Goal: Information Seeking & Learning: Learn about a topic

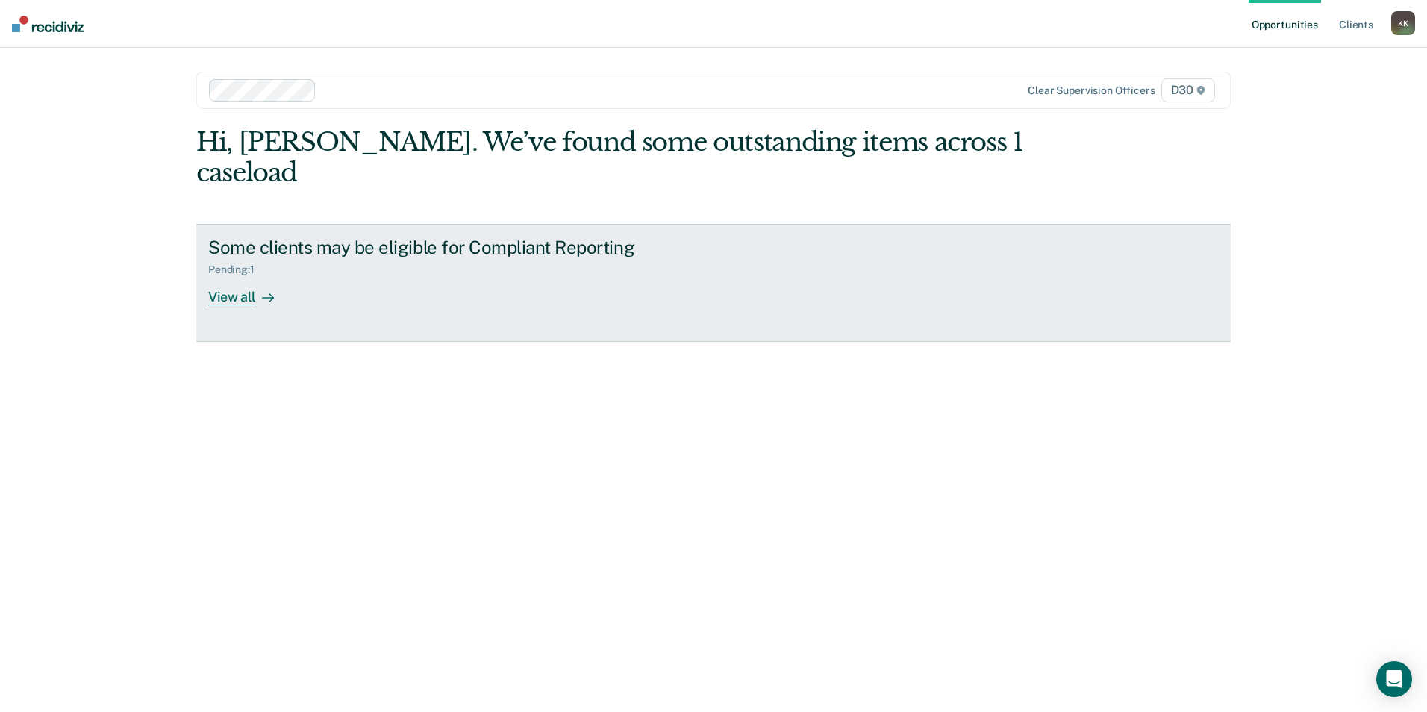
click at [242, 276] on div "View all" at bounding box center [250, 290] width 84 height 29
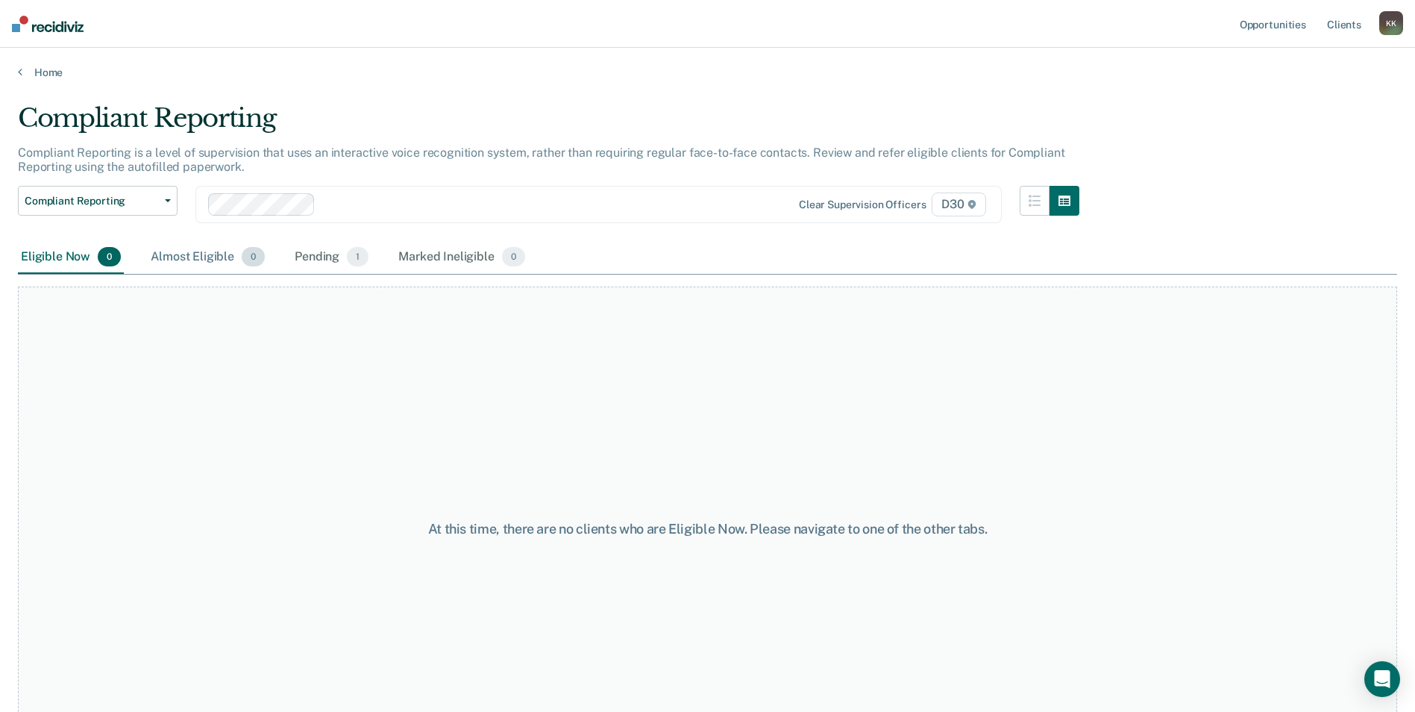
click at [221, 264] on div "Almost Eligible 0" at bounding box center [208, 257] width 120 height 33
click at [313, 253] on div "Pending 1" at bounding box center [332, 257] width 80 height 33
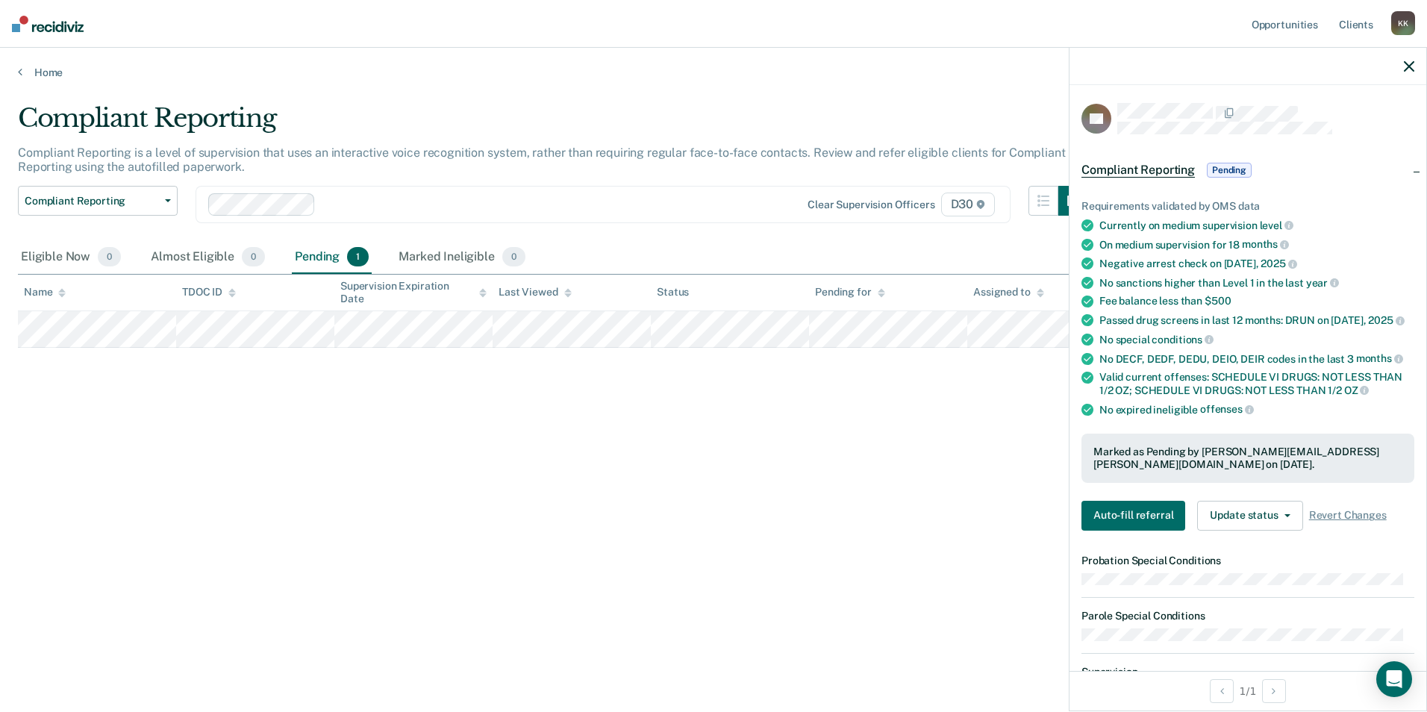
click at [657, 404] on div "Compliant Reporting Compliant Reporting is a level of supervision that uses an …" at bounding box center [713, 351] width 1391 height 497
click at [846, 137] on div "Compliant Reporting" at bounding box center [553, 124] width 1070 height 43
click at [1344, 25] on link "Client s" at bounding box center [1356, 24] width 40 height 48
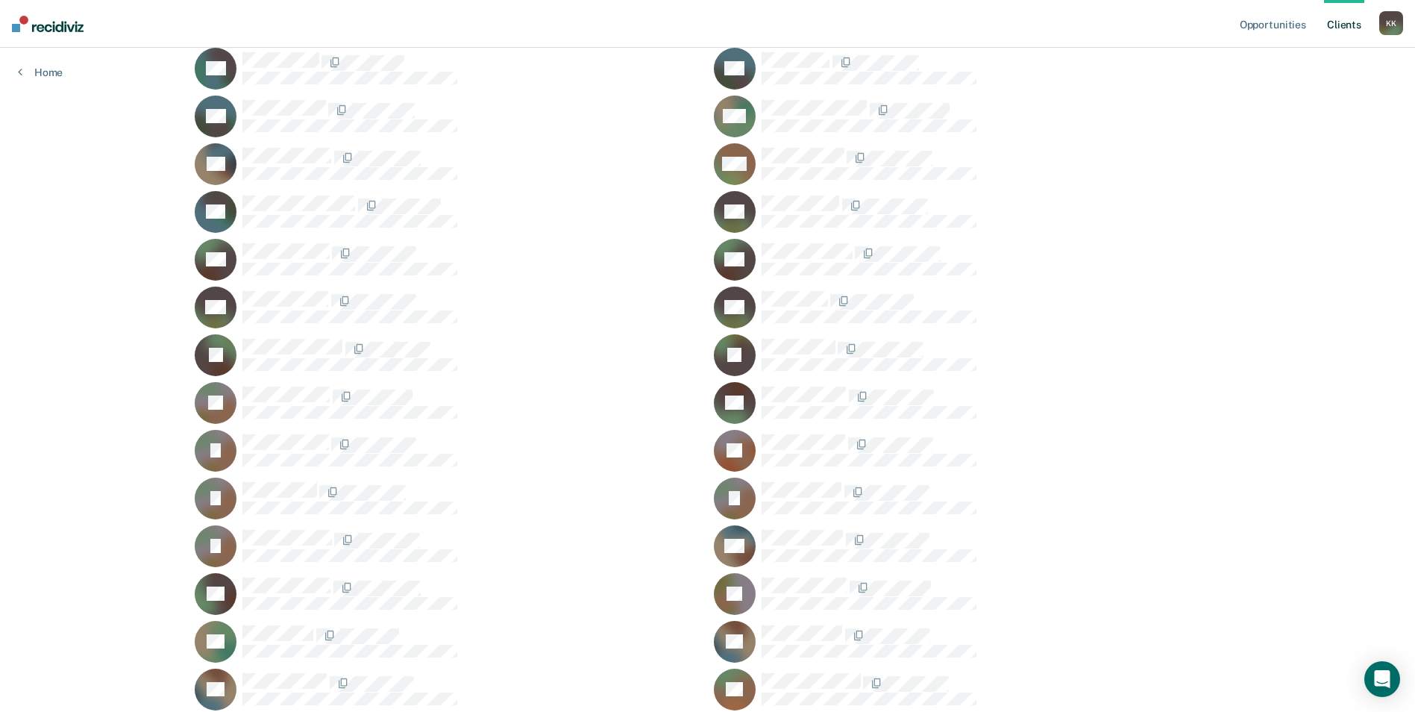
scroll to position [970, 0]
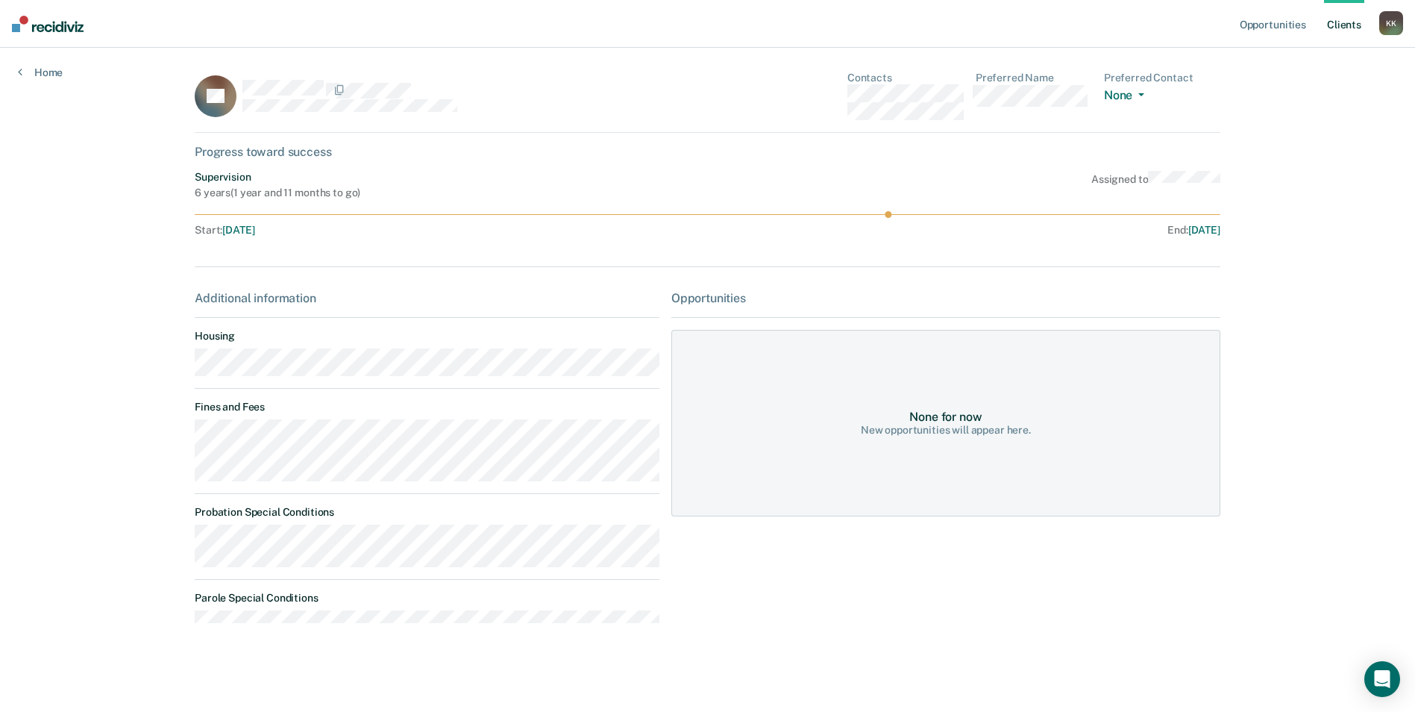
click at [1347, 19] on link "Client s" at bounding box center [1344, 24] width 40 height 48
click at [1346, 20] on link "Client s" at bounding box center [1344, 24] width 40 height 48
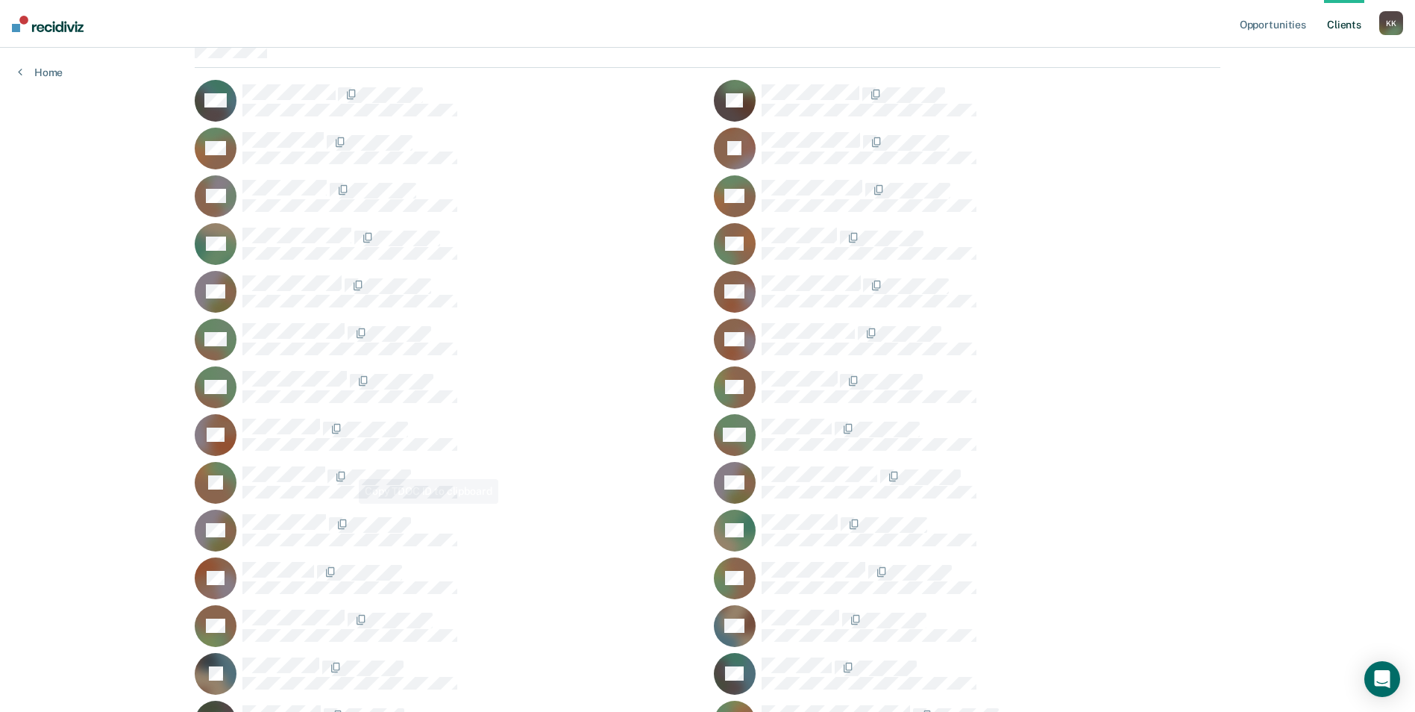
scroll to position [149, 0]
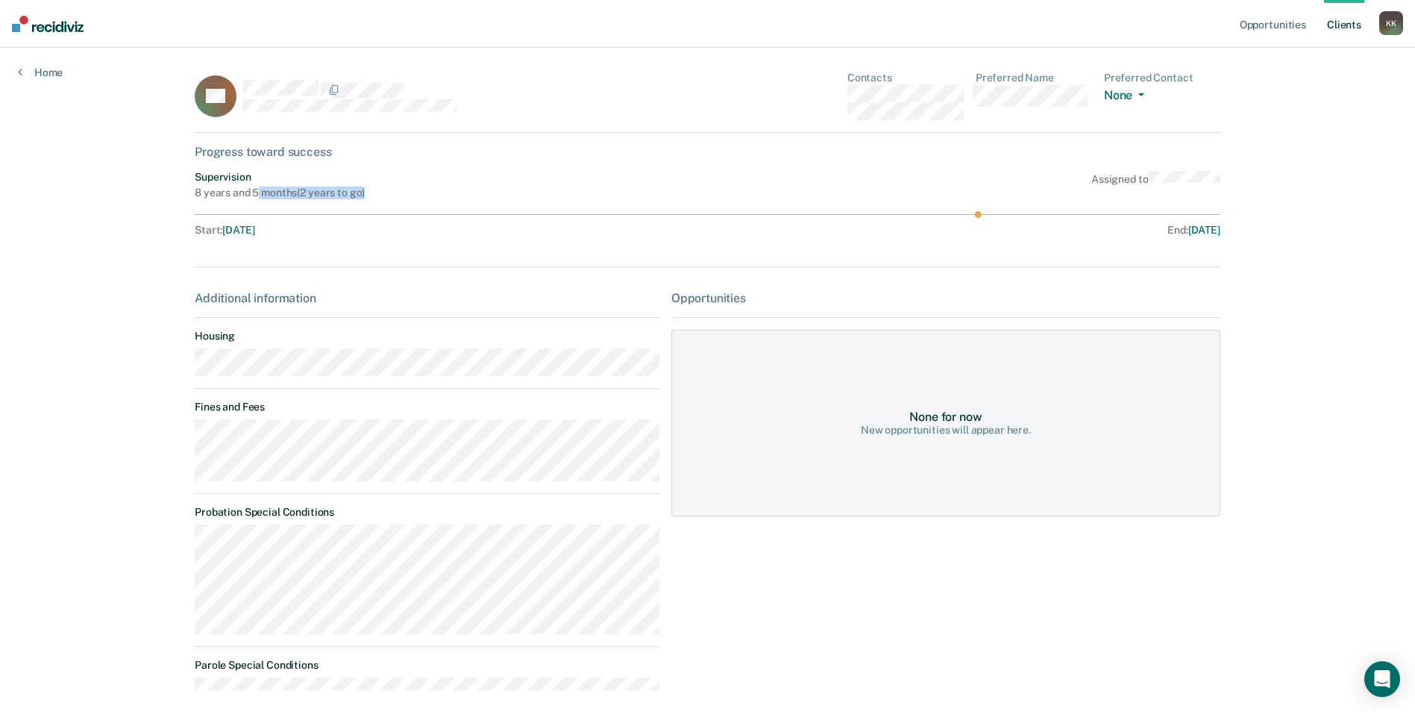
drag, startPoint x: 256, startPoint y: 193, endPoint x: 428, endPoint y: 196, distance: 171.6
click at [428, 196] on div "Supervision 8 years and 5 months ( 2 years to go ) Assigned to" at bounding box center [708, 185] width 1026 height 28
click at [20, 74] on icon at bounding box center [20, 72] width 4 height 12
